Goal: Task Accomplishment & Management: Complete application form

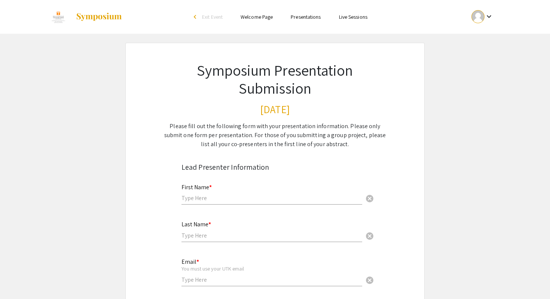
scroll to position [6, 0]
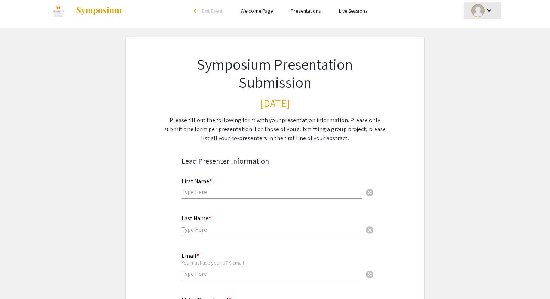
click at [480, 2] on div "keyboard_arrow_down" at bounding box center [483, 10] width 26 height 17
click at [481, 45] on button "My Submissions" at bounding box center [487, 49] width 46 height 18
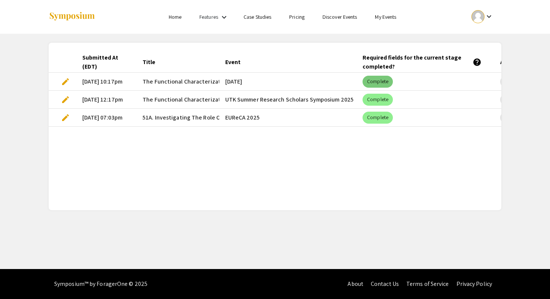
click at [369, 84] on mat-chip "Complete" at bounding box center [378, 82] width 30 height 12
click at [59, 81] on mat-cell "edit" at bounding box center [63, 82] width 28 height 18
click at [68, 83] on span "edit" at bounding box center [65, 81] width 9 height 9
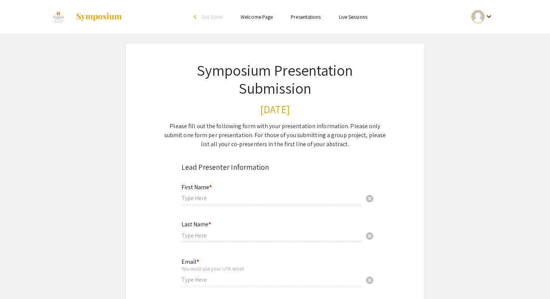
type input "Daniella"
type input "[PERSON_NAME]"
type input "[EMAIL_ADDRESS][DOMAIN_NAME]"
type input "Biochemistry & Cellular and Molecular Biology"
radio input "true"
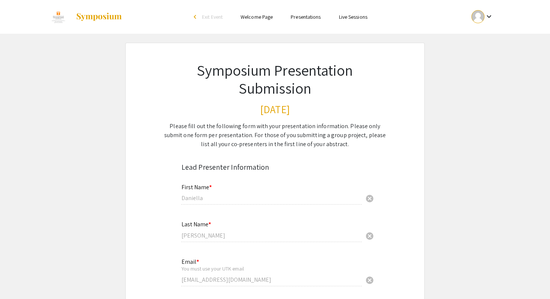
type input "dmorale5"
radio input "true"
type input "[DATE]"
type input "[PERSON_NAME]"
radio input "true"
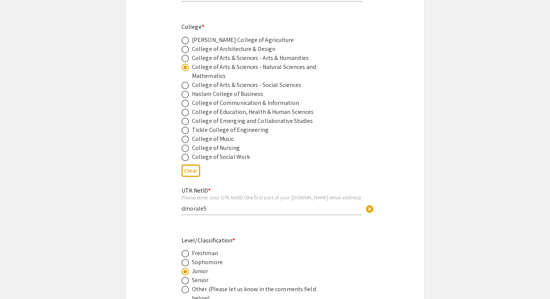
select select "custom"
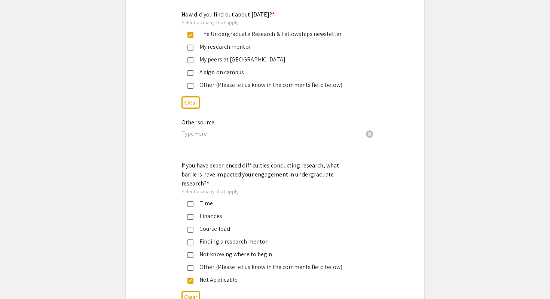
type input "0"
select select "custom"
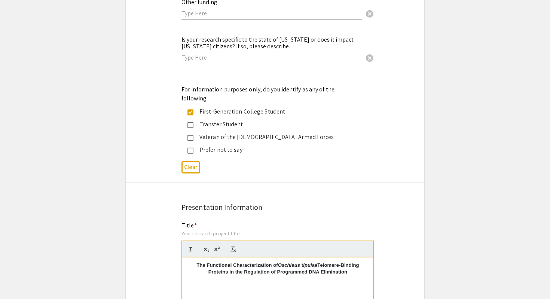
type input "1"
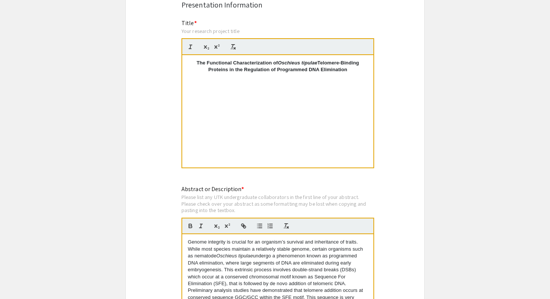
select select "auto"
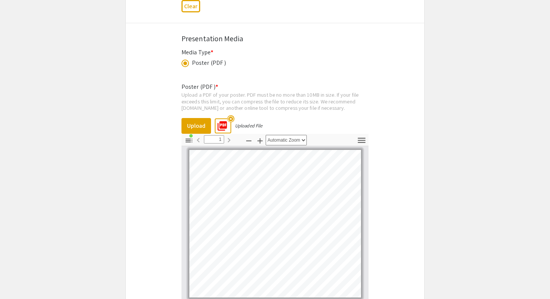
scroll to position [2147, 0]
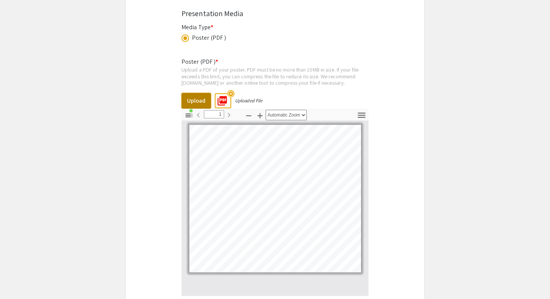
click at [200, 93] on button "Upload" at bounding box center [197, 101] width 30 height 16
type input "0"
select select "custom"
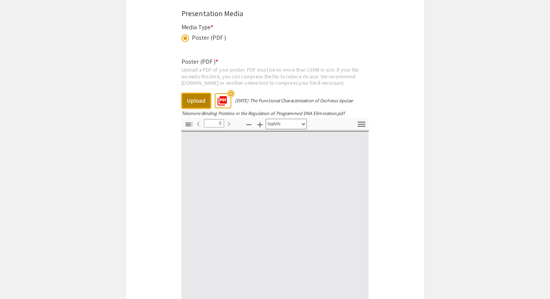
type input "1"
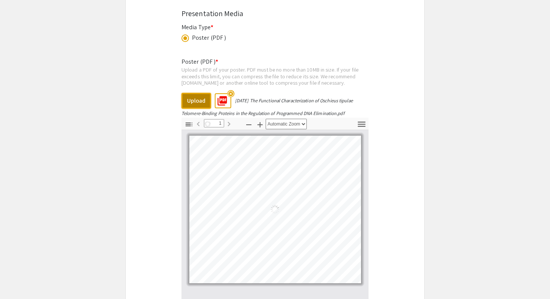
select select "auto"
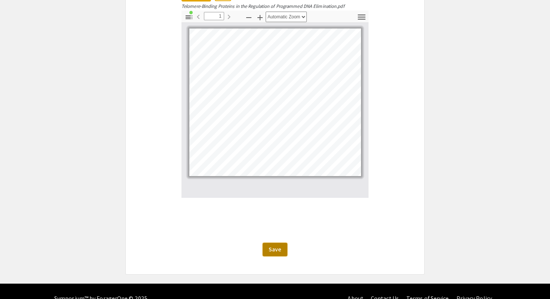
click at [268, 243] on button "Save" at bounding box center [275, 249] width 25 height 13
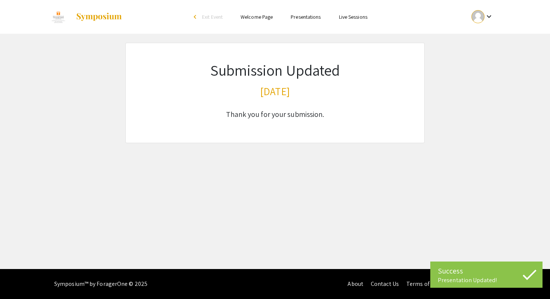
scroll to position [0, 0]
